Goal: Task Accomplishment & Management: Use online tool/utility

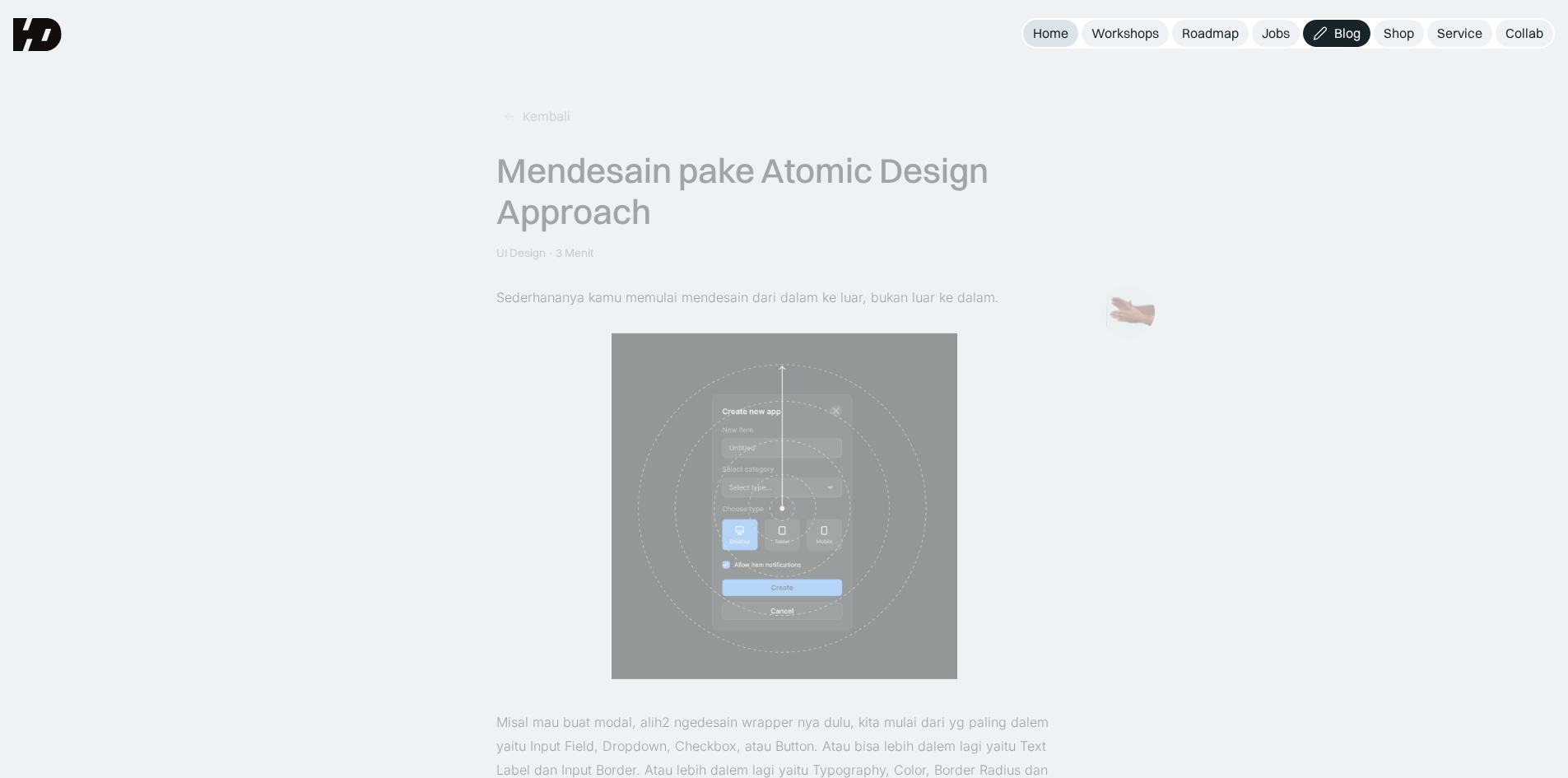
click at [1070, 39] on link "Home" at bounding box center [1050, 34] width 55 height 27
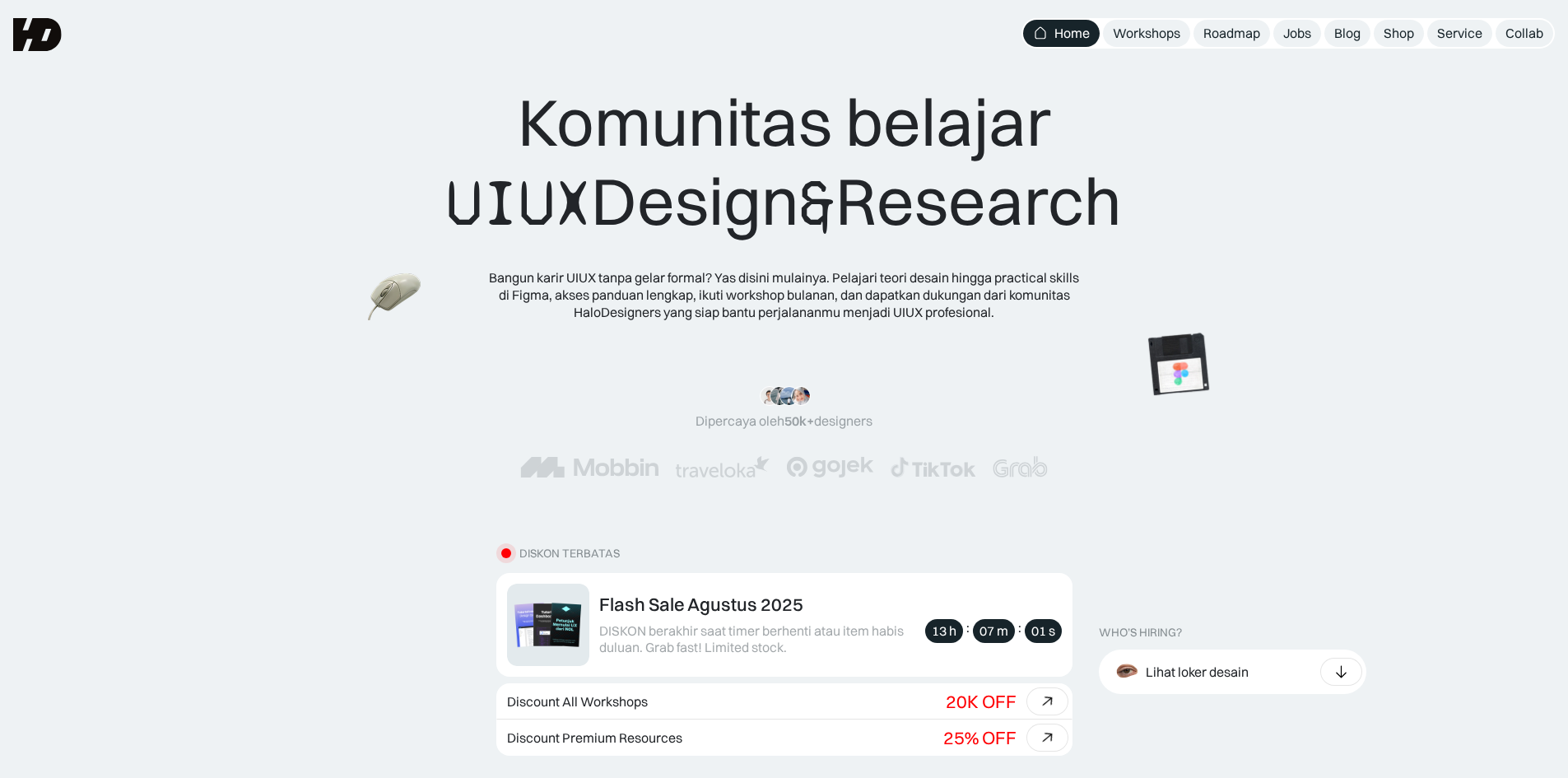
click at [1530, 318] on div "Komunitas belajar UIUX Design & Research Bangun karir UIUX tanpa gelar formal? …" at bounding box center [784, 176] width 1568 height 353
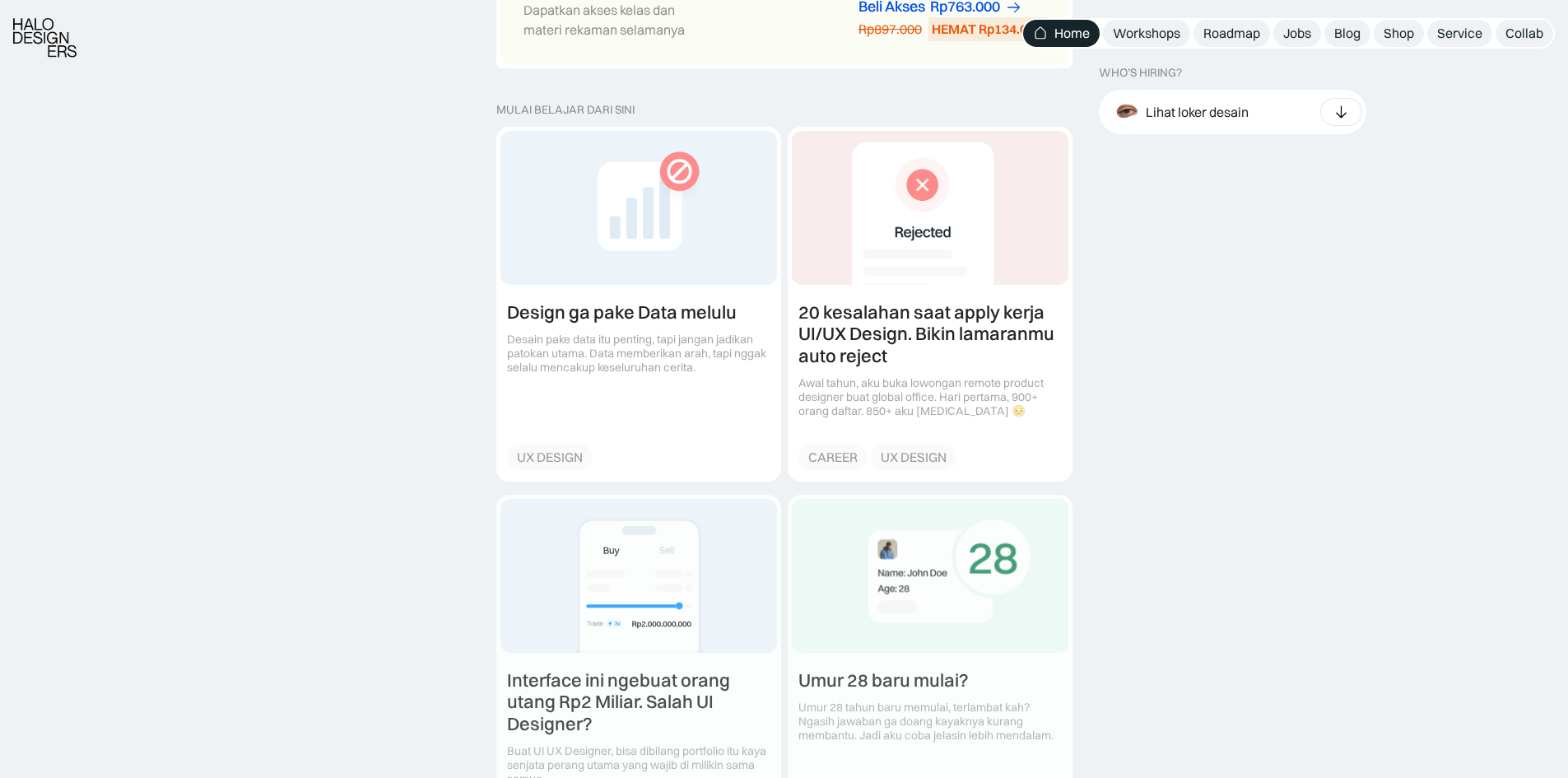
scroll to position [2882, 0]
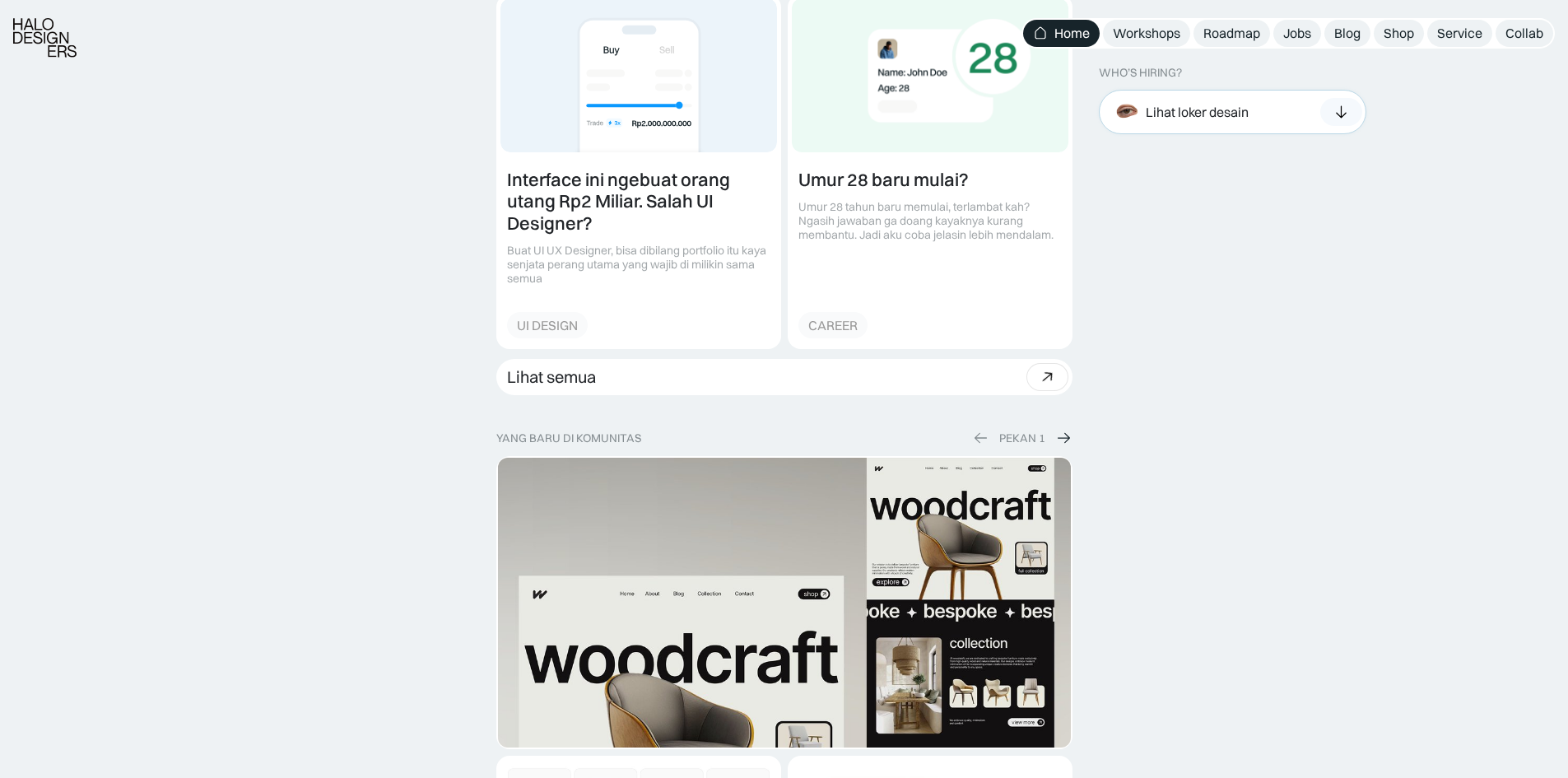
click at [1220, 117] on div "Lihat loker desain" at bounding box center [1196, 112] width 103 height 17
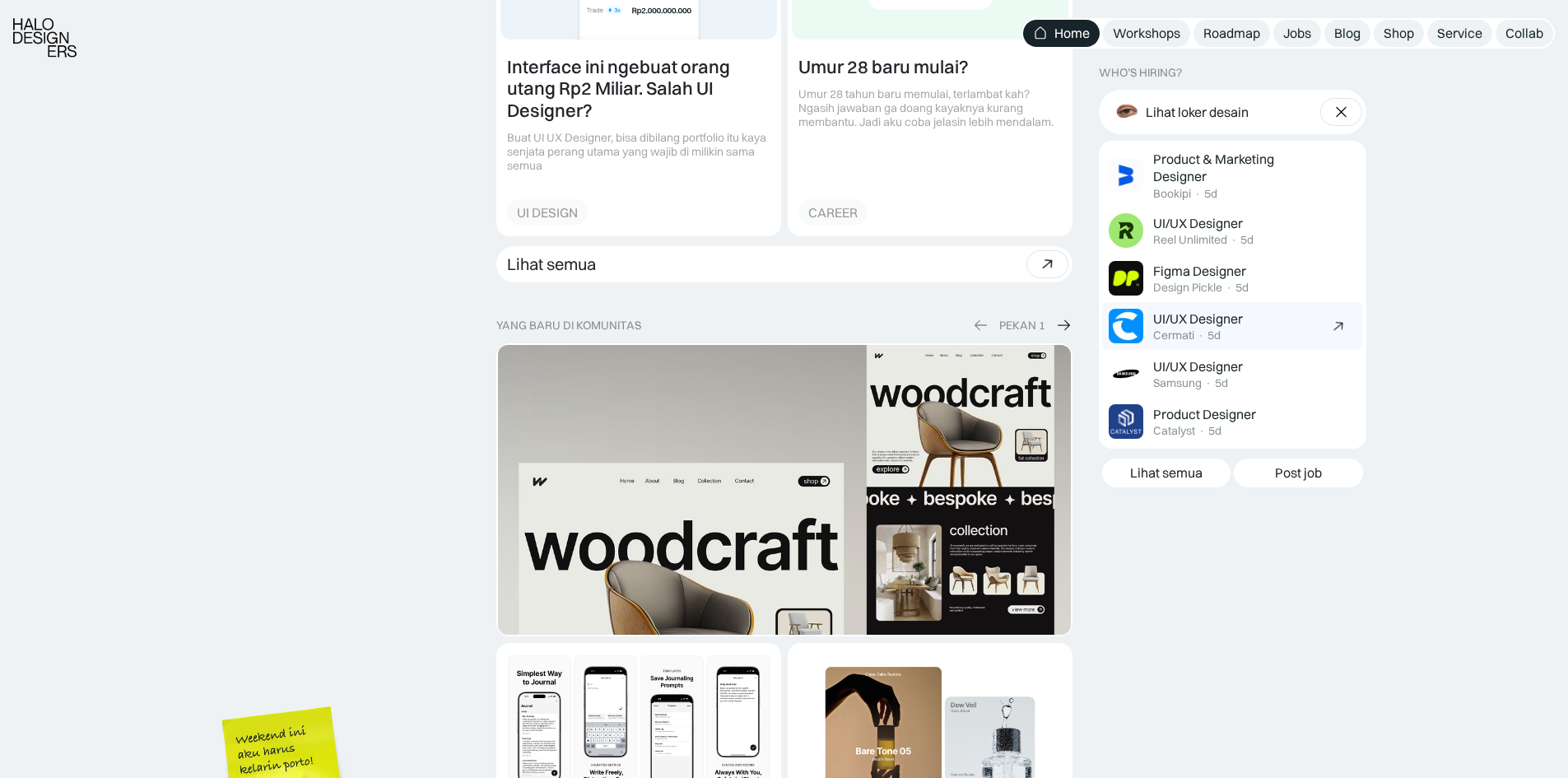
scroll to position [3047, 0]
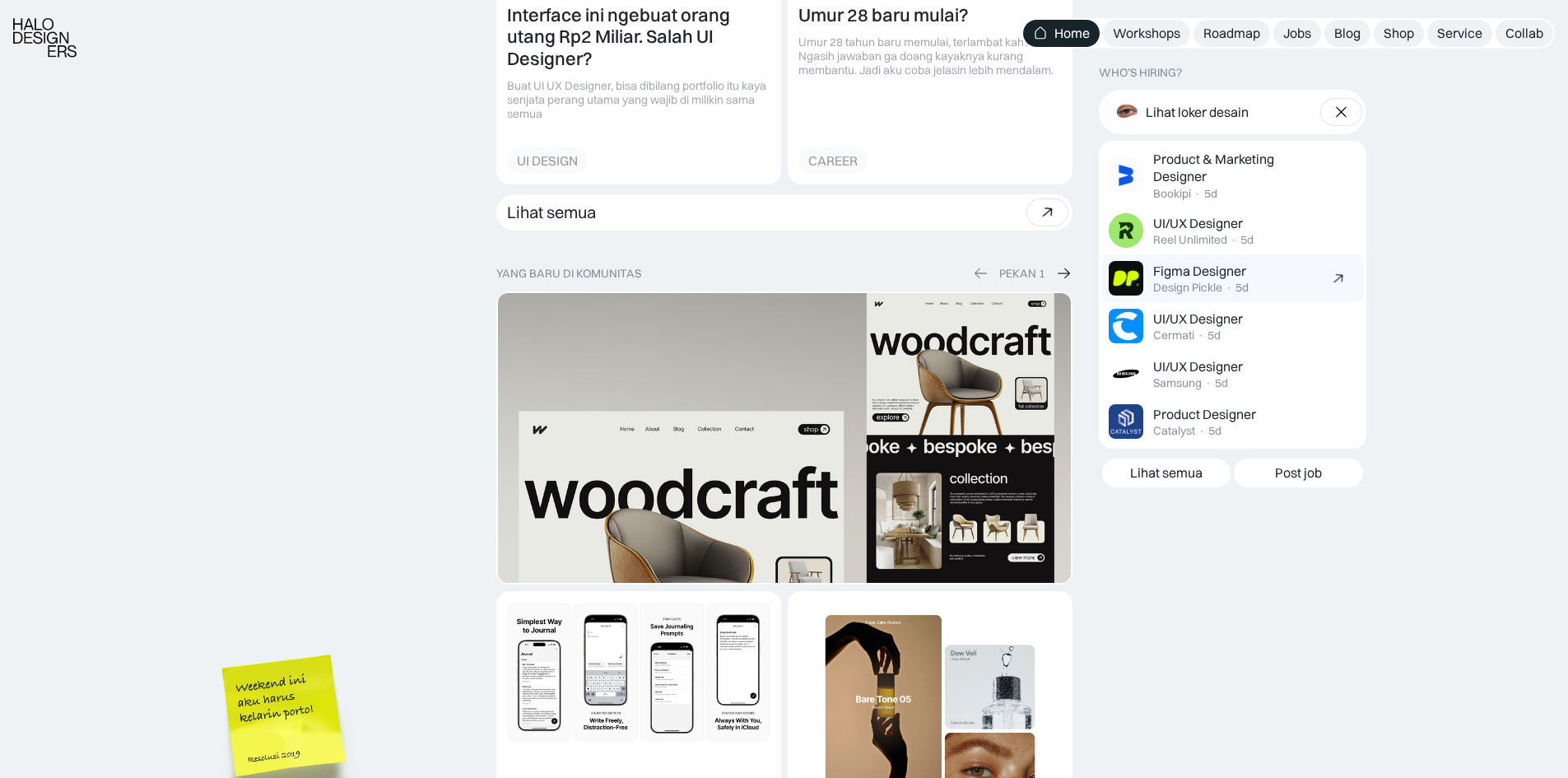
click at [1272, 278] on div "Figma Designer Design Pickle · 5d" at bounding box center [1237, 278] width 168 height 33
drag, startPoint x: 806, startPoint y: 253, endPoint x: 796, endPoint y: 246, distance: 12.2
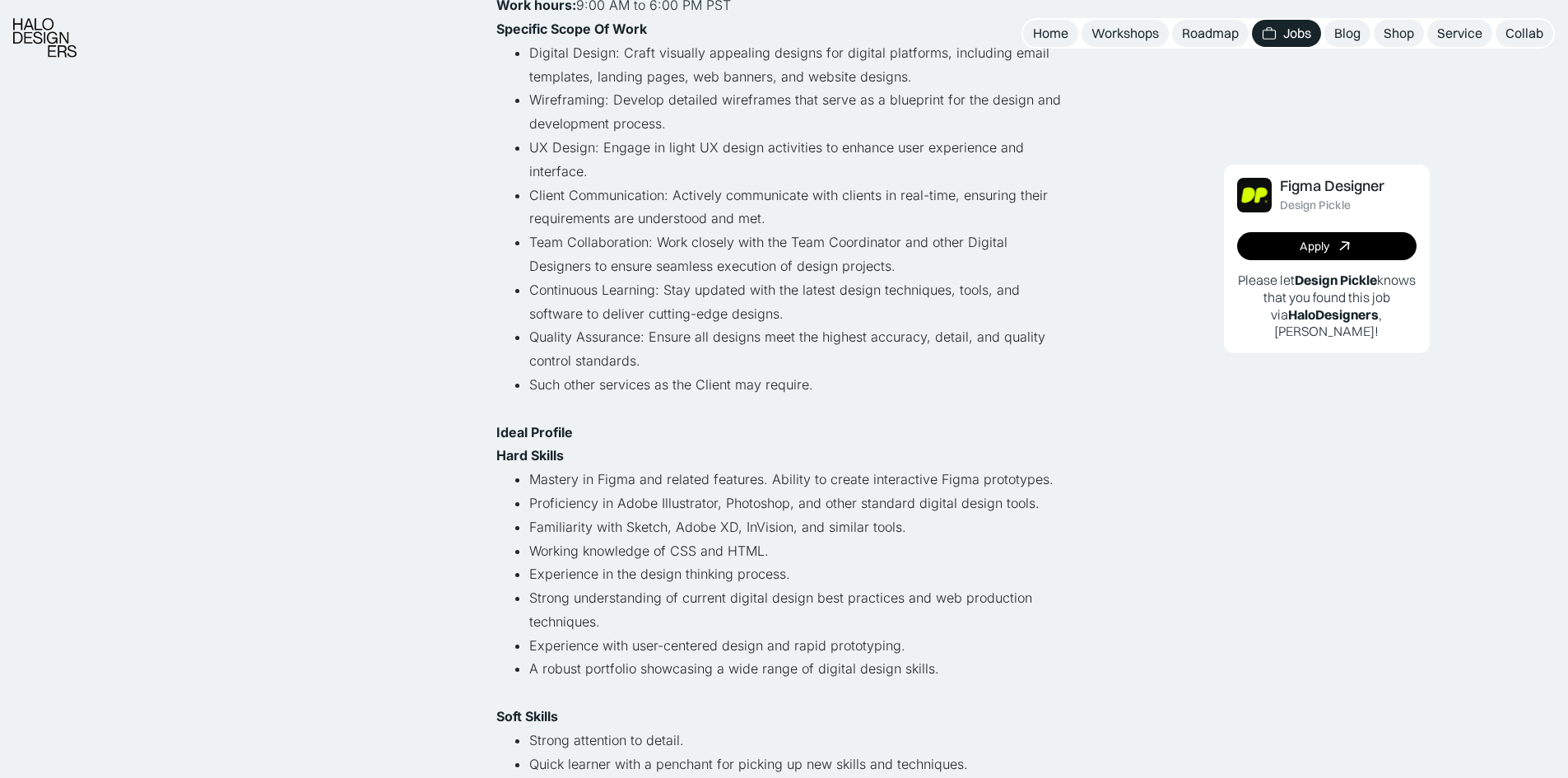
scroll to position [659, 0]
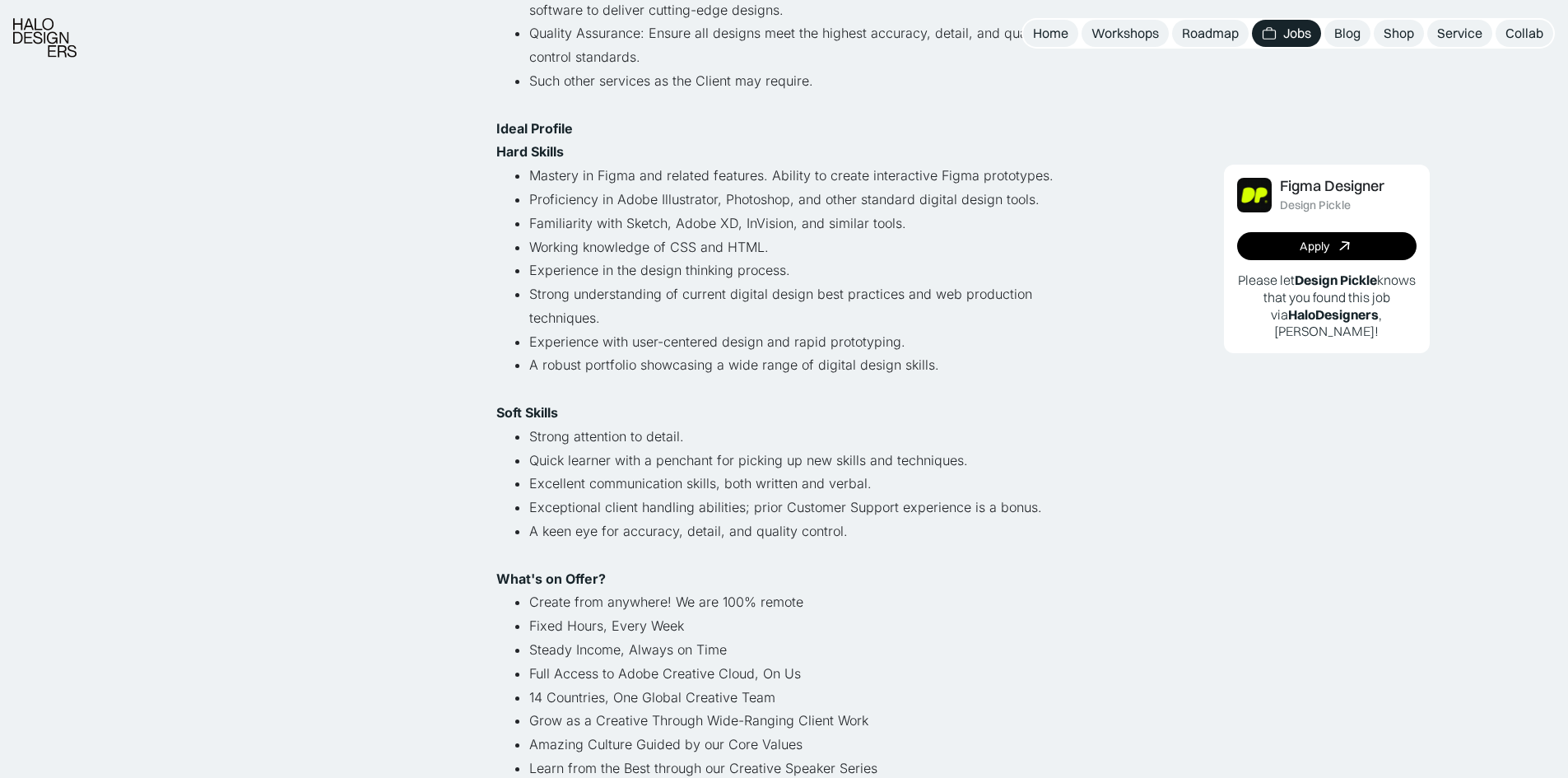
click at [1071, 335] on li "Experience with user-centered design and rapid prototyping." at bounding box center [801, 342] width 543 height 24
